Goal: Information Seeking & Learning: Learn about a topic

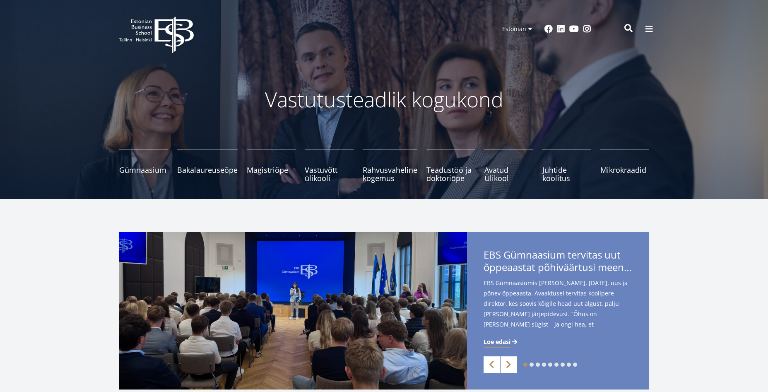
click at [628, 30] on span at bounding box center [628, 28] width 8 height 8
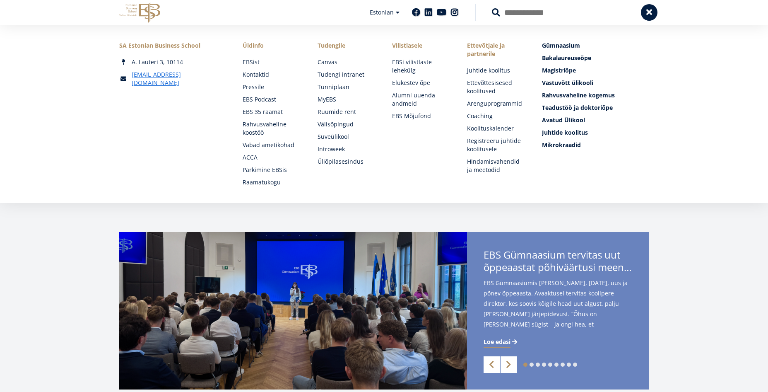
click at [576, 12] on input "Otsing" at bounding box center [562, 12] width 141 height 17
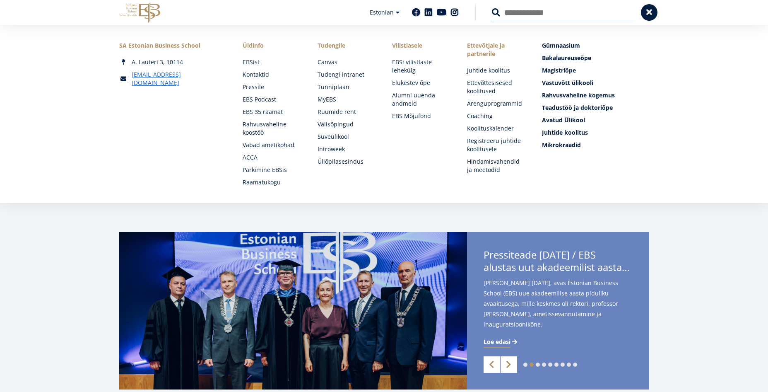
type input "**********"
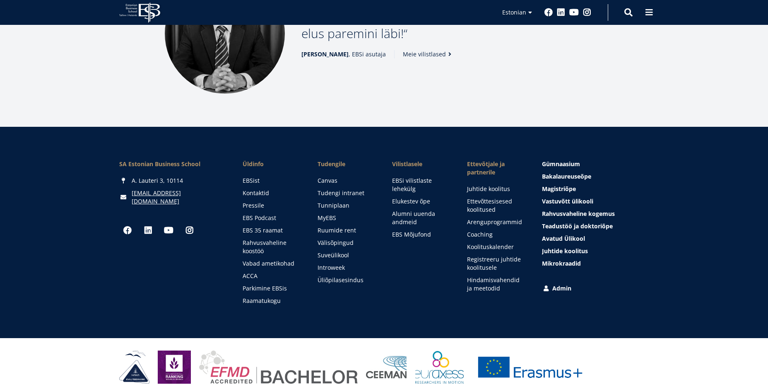
scroll to position [1135, 0]
